Goal: Task Accomplishment & Management: Manage account settings

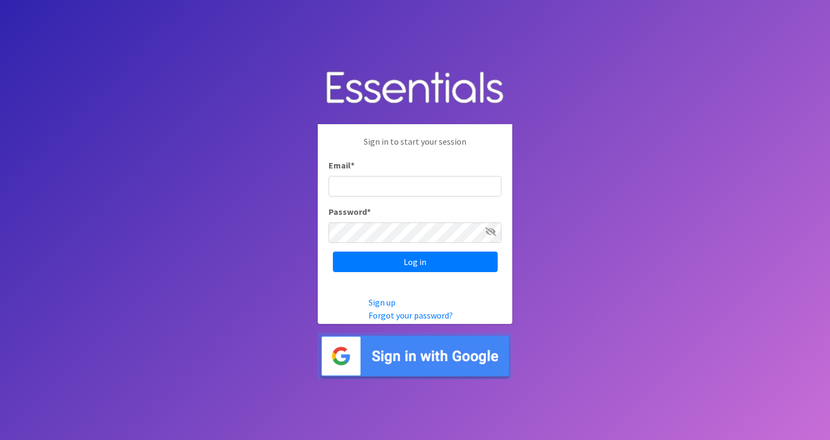
click at [355, 185] on input "Email *" at bounding box center [415, 186] width 173 height 21
type input "[EMAIL_ADDRESS][DOMAIN_NAME]"
click at [493, 231] on icon at bounding box center [490, 232] width 11 height 9
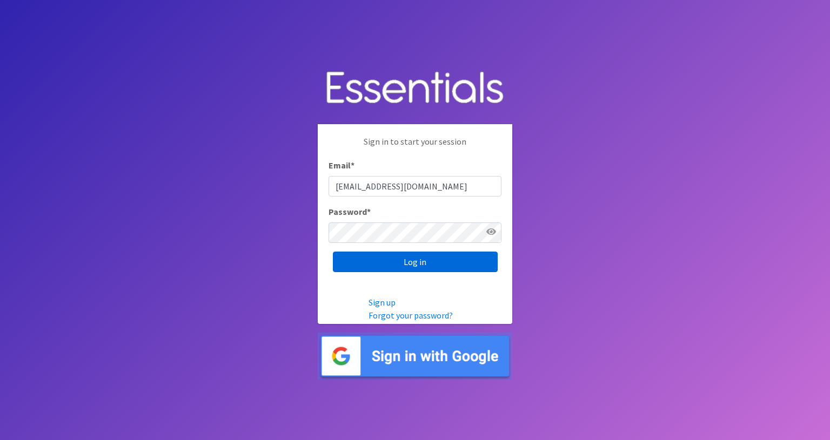
click at [418, 263] on input "Log in" at bounding box center [415, 262] width 165 height 21
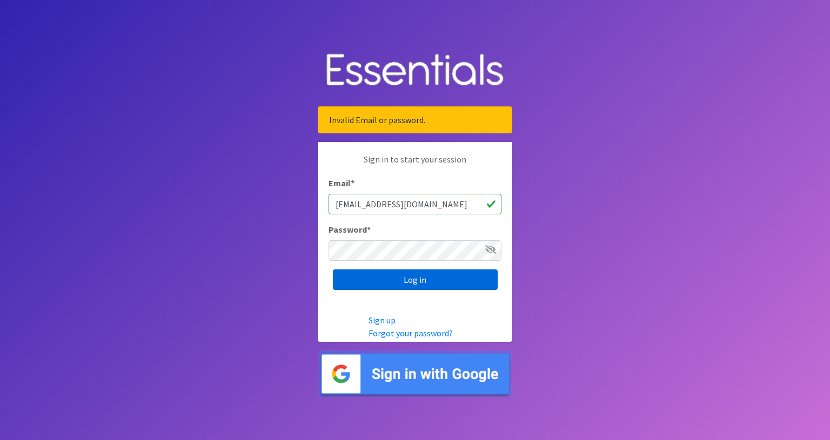
click at [426, 281] on input "Log in" at bounding box center [415, 280] width 165 height 21
click at [452, 203] on input "office@gracechapelumc.life" at bounding box center [415, 204] width 173 height 21
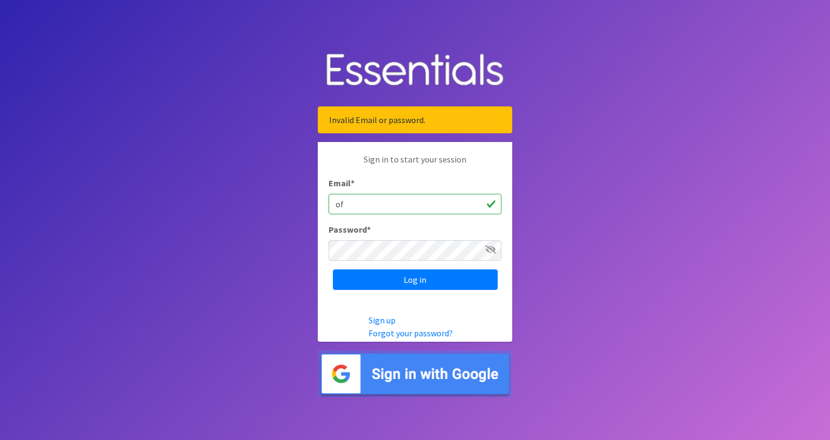
type input "o"
type input "office@gracechapelumc.life"
click at [493, 249] on icon at bounding box center [490, 249] width 11 height 9
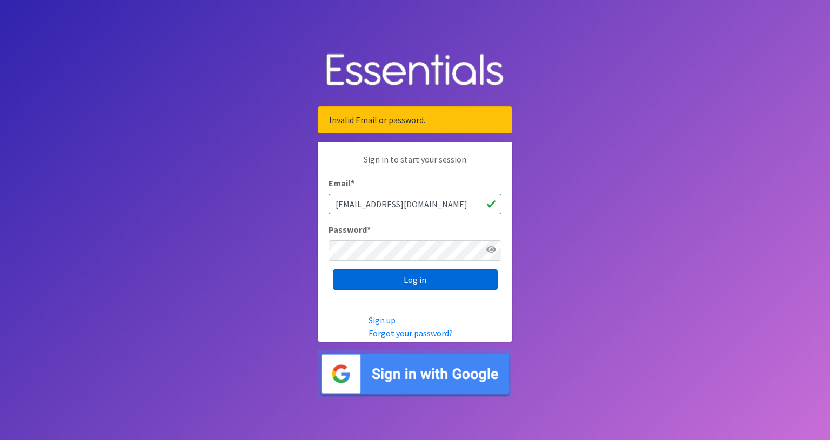
click at [414, 283] on input "Log in" at bounding box center [415, 280] width 165 height 21
click at [396, 335] on link "Forgot your password?" at bounding box center [411, 333] width 84 height 11
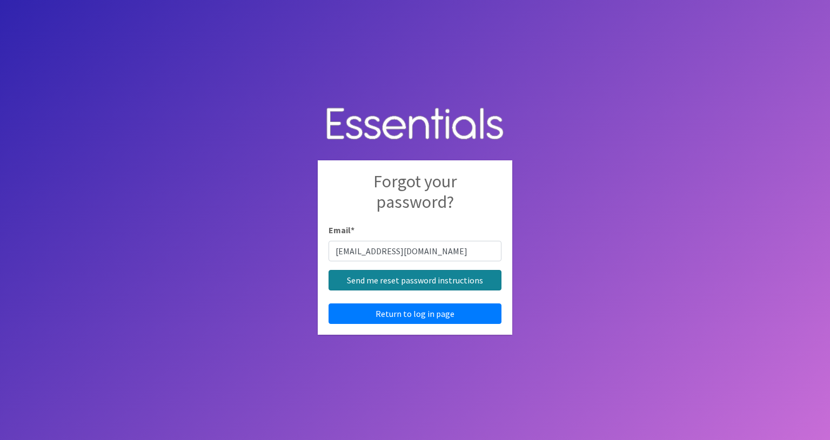
type input "office@gracechapelumc.life"
click at [377, 281] on input "Send me reset password instructions" at bounding box center [415, 280] width 173 height 21
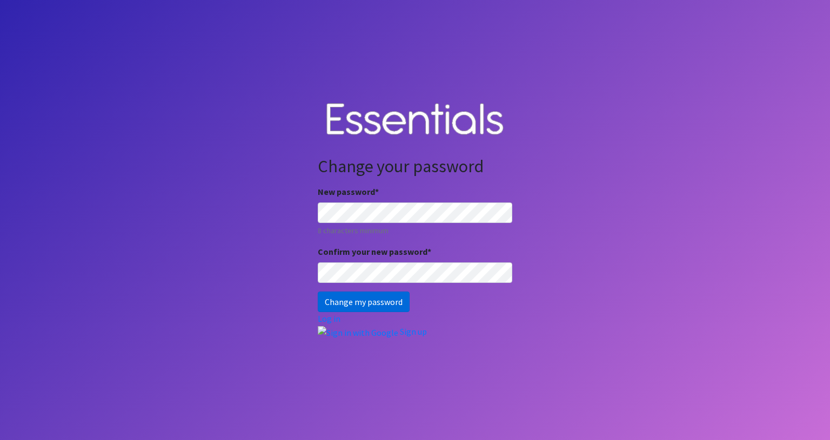
click at [370, 303] on input "Change my password" at bounding box center [364, 302] width 92 height 21
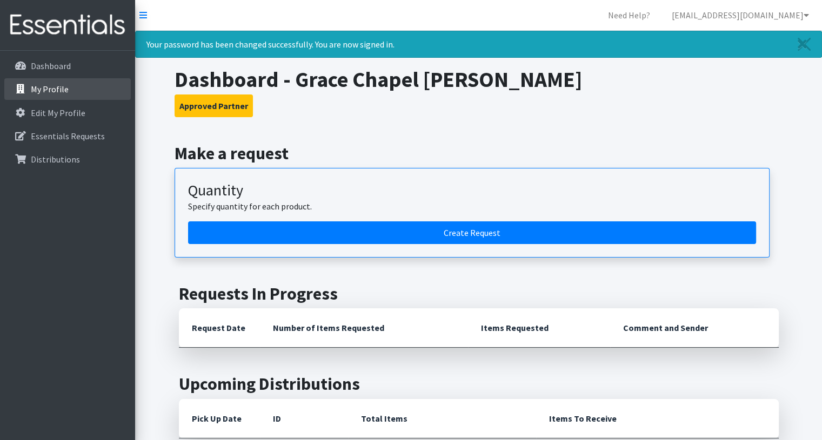
click at [60, 90] on p "My Profile" at bounding box center [50, 89] width 38 height 11
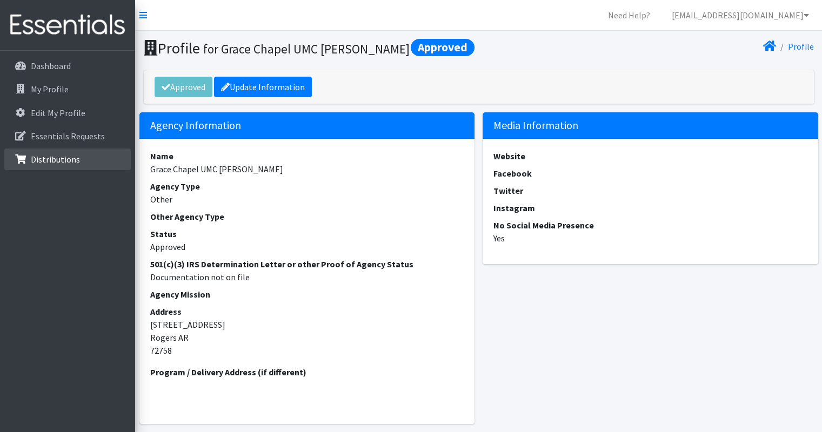
click at [42, 157] on p "Distributions" at bounding box center [55, 159] width 49 height 11
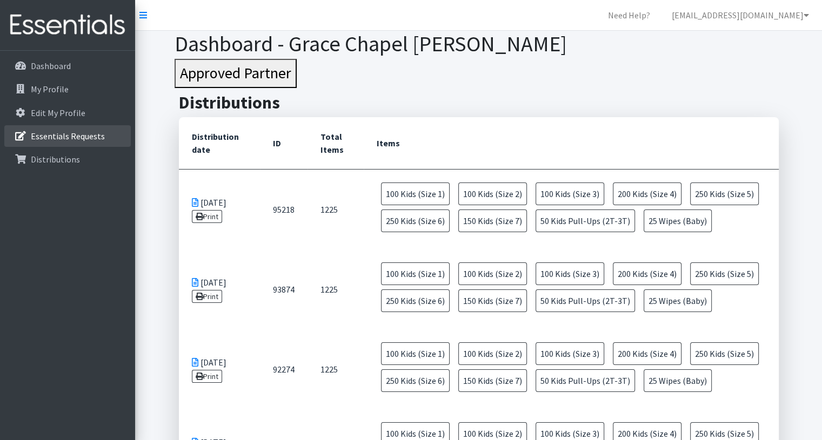
click at [53, 131] on p "Essentials Requests" at bounding box center [68, 136] width 74 height 11
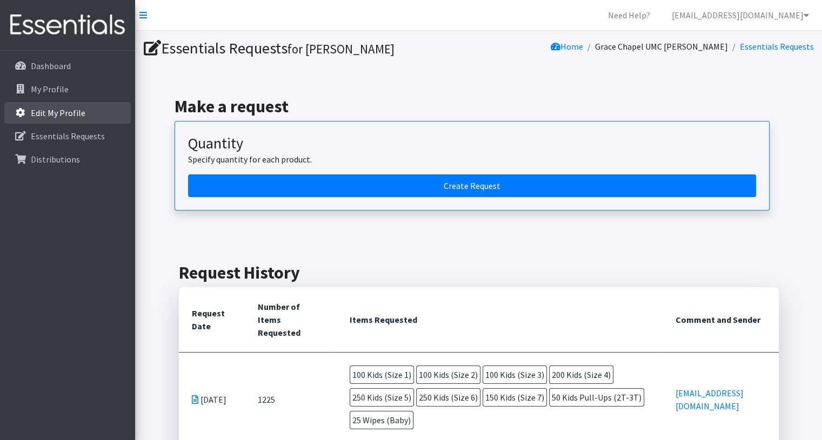
click at [61, 112] on p "Edit My Profile" at bounding box center [58, 113] width 55 height 11
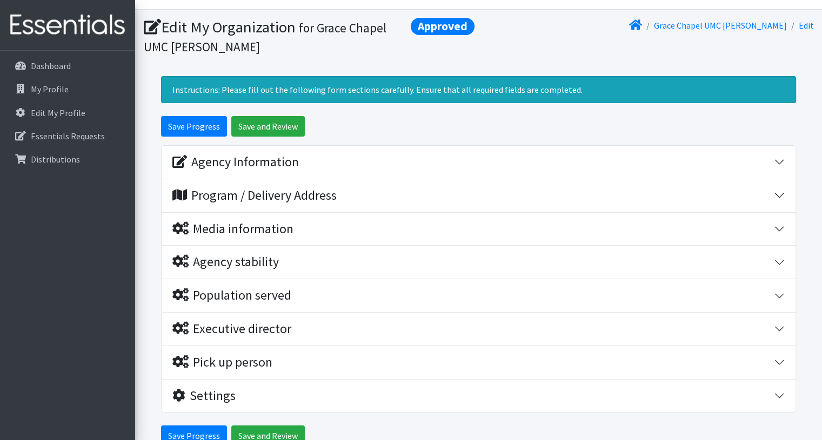
scroll to position [21, 0]
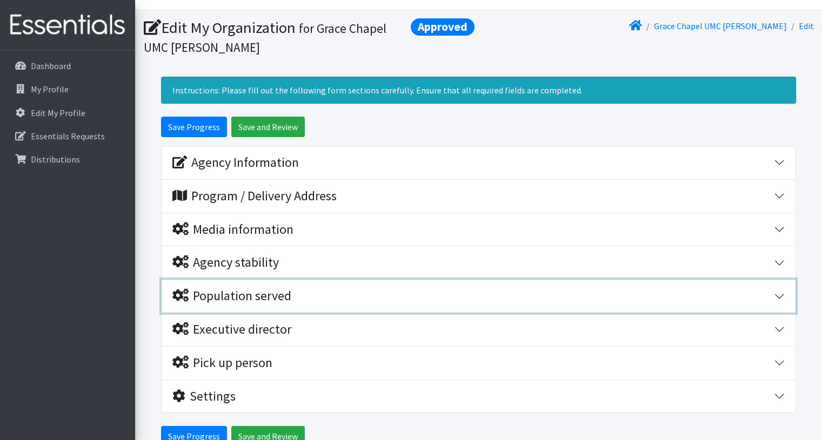
click at [285, 302] on div "Population served" at bounding box center [231, 297] width 119 height 16
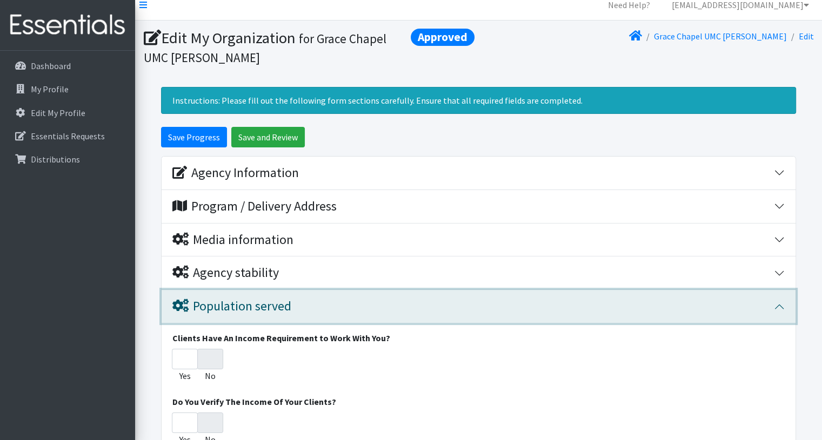
scroll to position [0, 0]
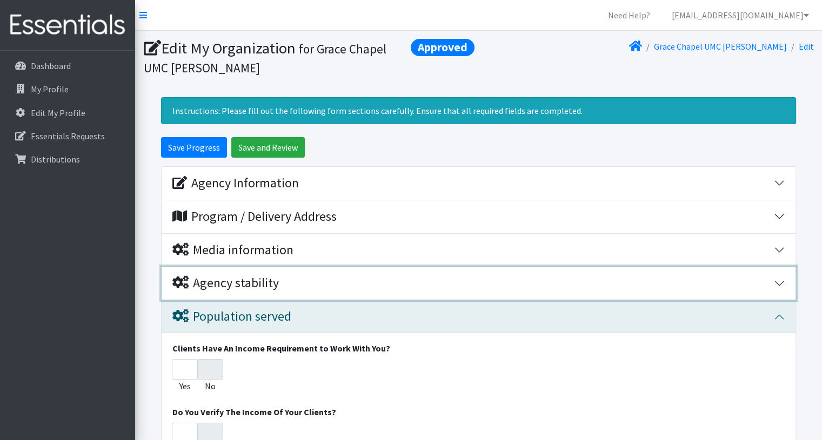
click at [249, 283] on div "Agency stability" at bounding box center [225, 284] width 106 height 16
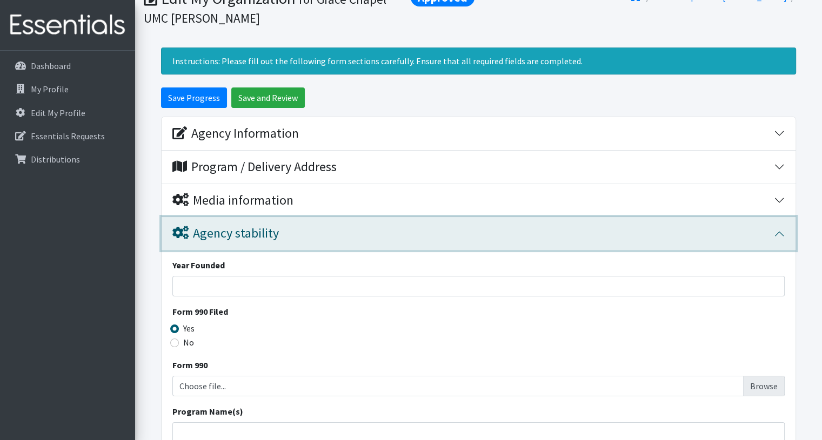
scroll to position [49, 0]
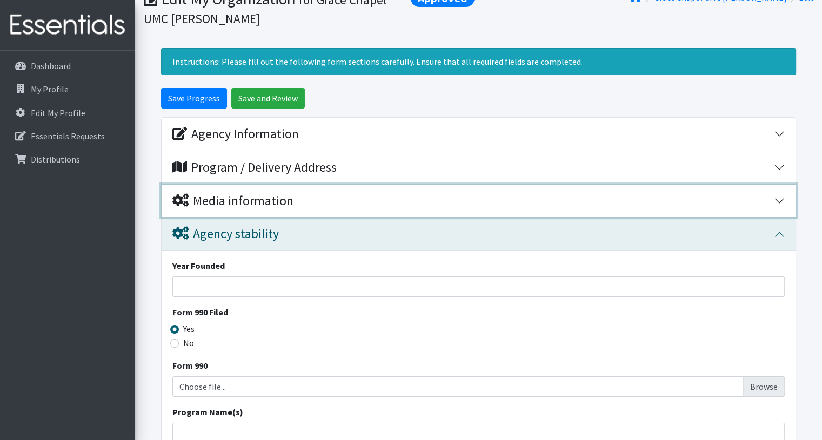
click at [279, 198] on div "Media information" at bounding box center [232, 201] width 121 height 16
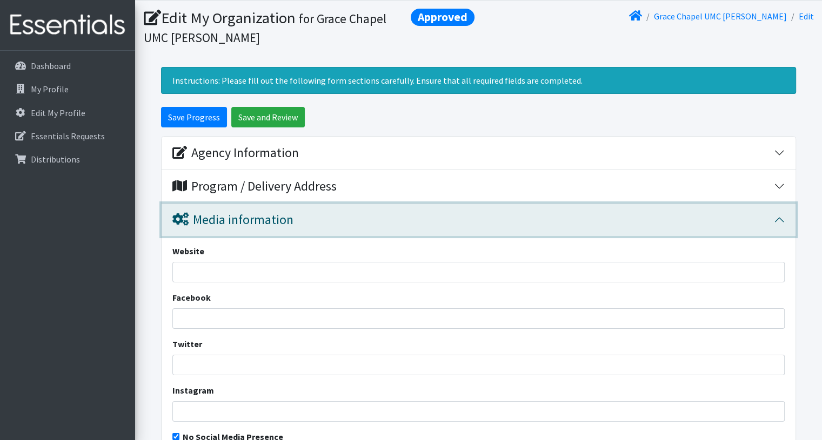
scroll to position [0, 0]
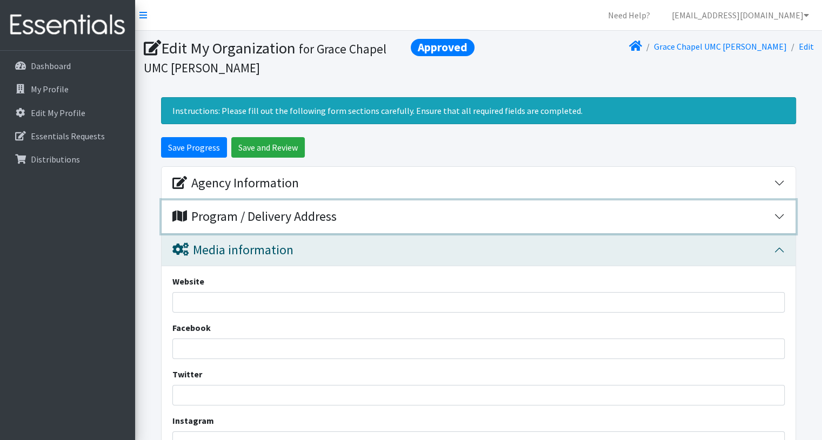
click at [278, 216] on div "Program / Delivery Address" at bounding box center [254, 217] width 164 height 16
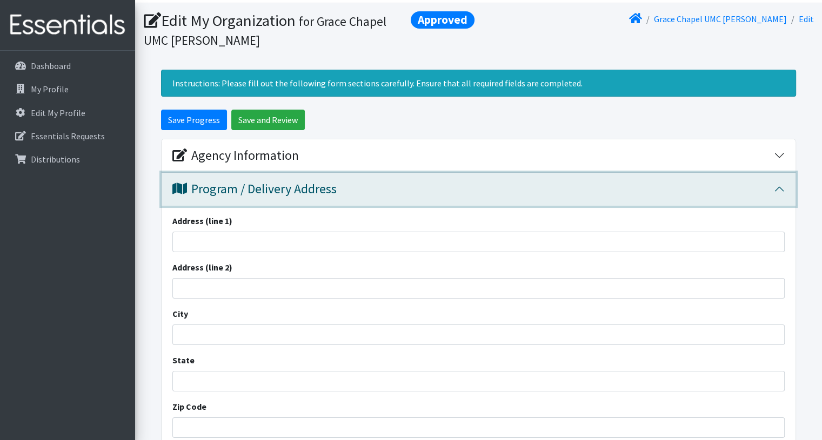
scroll to position [26, 0]
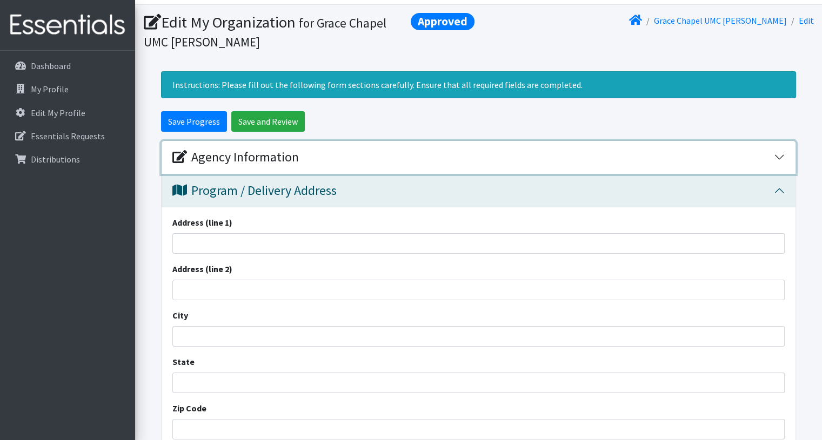
click at [275, 164] on div "Agency Information" at bounding box center [235, 158] width 126 height 16
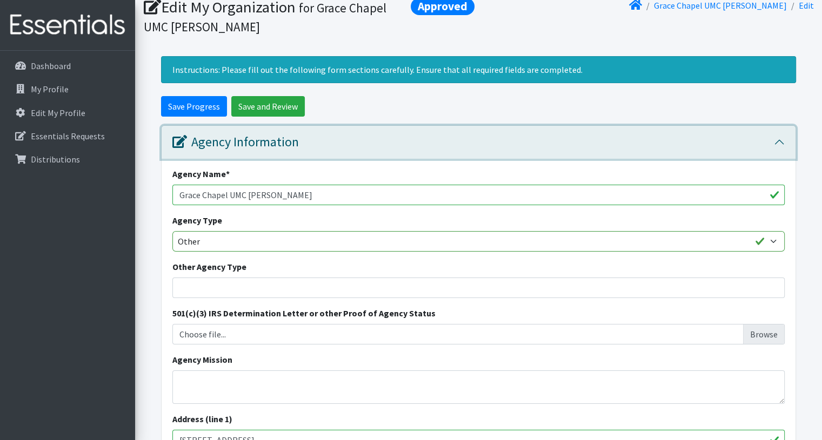
scroll to position [0, 0]
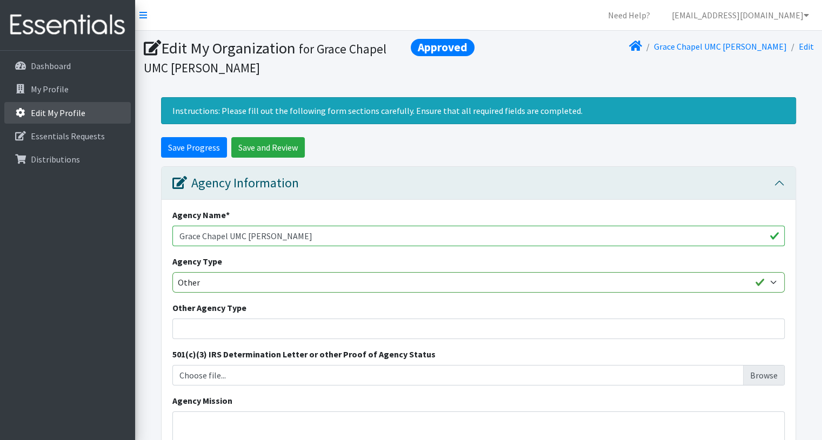
click at [51, 111] on p "Edit My Profile" at bounding box center [58, 113] width 55 height 11
